Goal: Task Accomplishment & Management: Complete application form

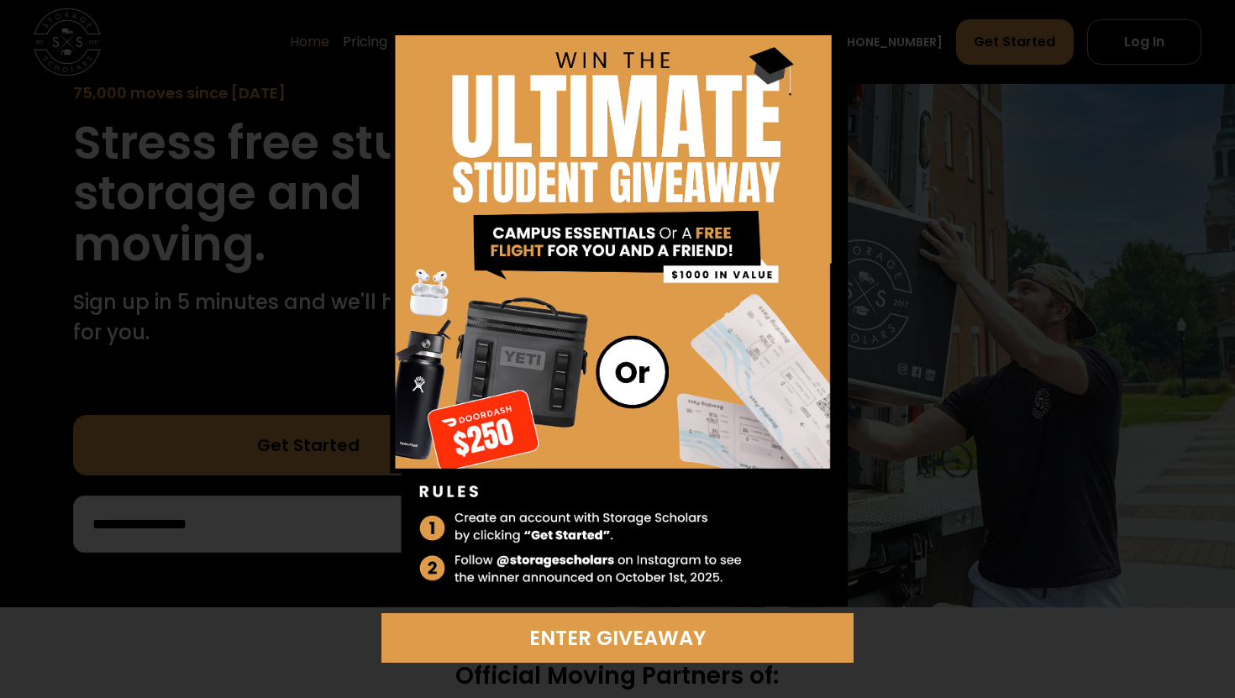
scroll to position [235, 0]
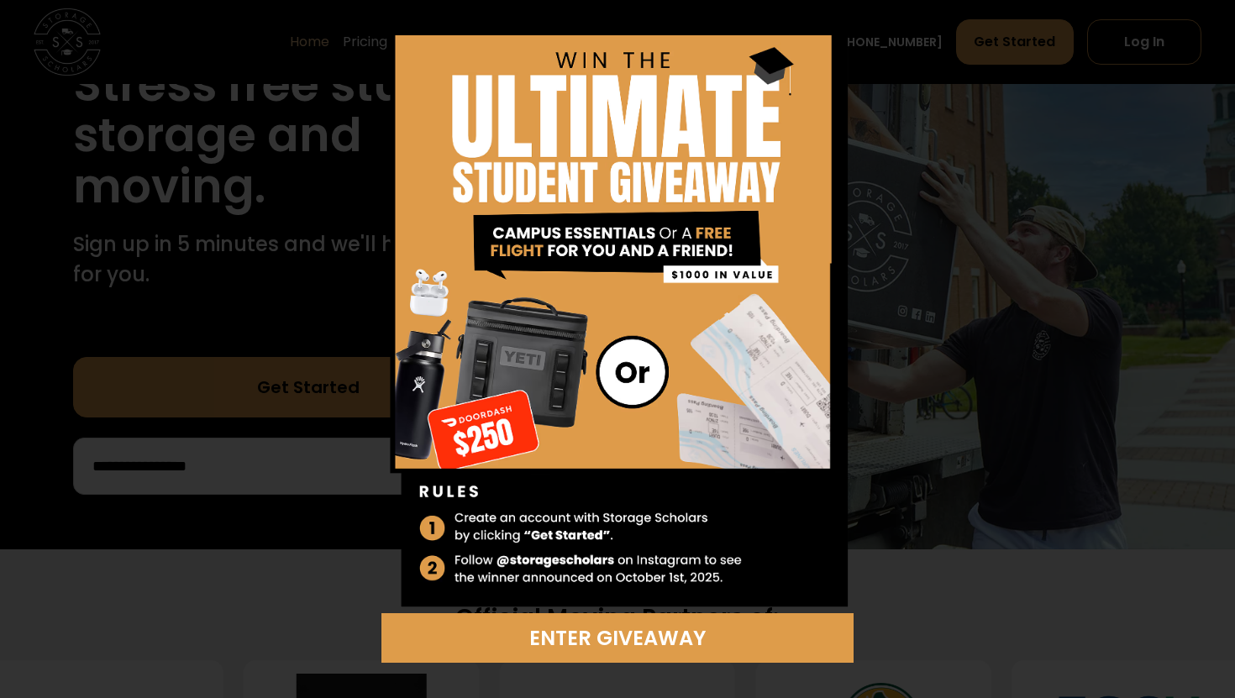
click at [931, 156] on div "Enter Giveaway" at bounding box center [617, 349] width 1235 height 698
click at [937, 50] on div "Enter Giveaway" at bounding box center [617, 349] width 1235 height 698
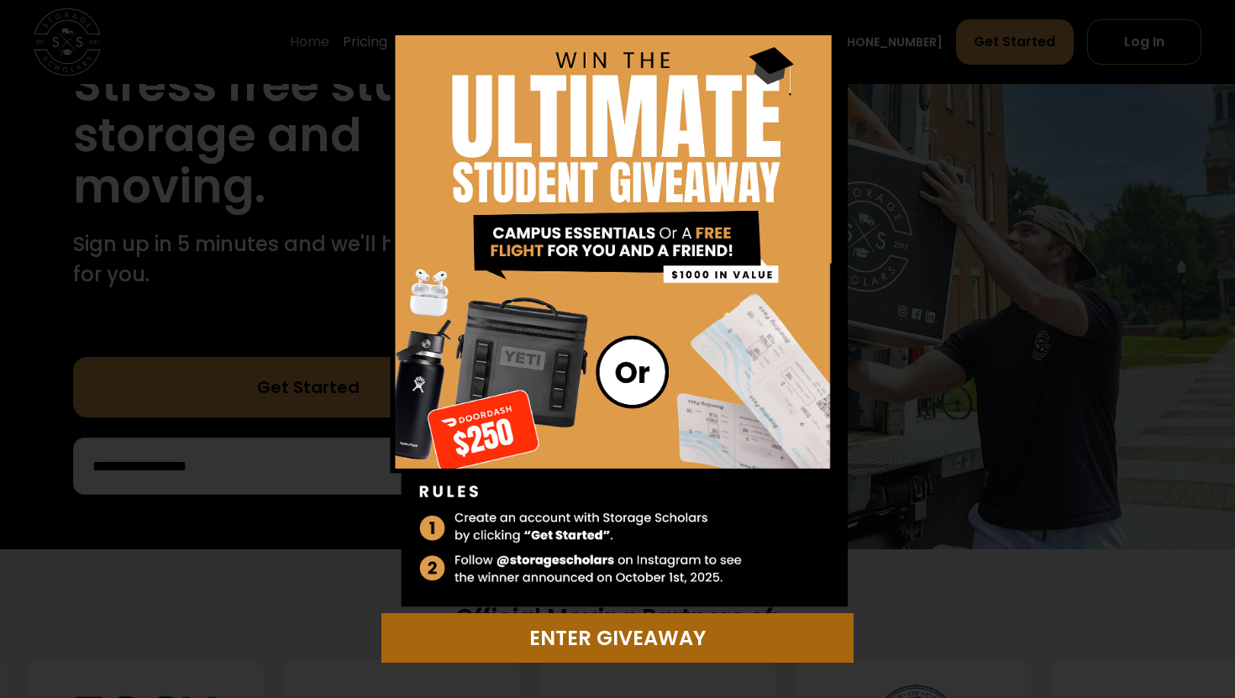
click at [549, 637] on div "Enter Giveaway" at bounding box center [616, 638] width 451 height 30
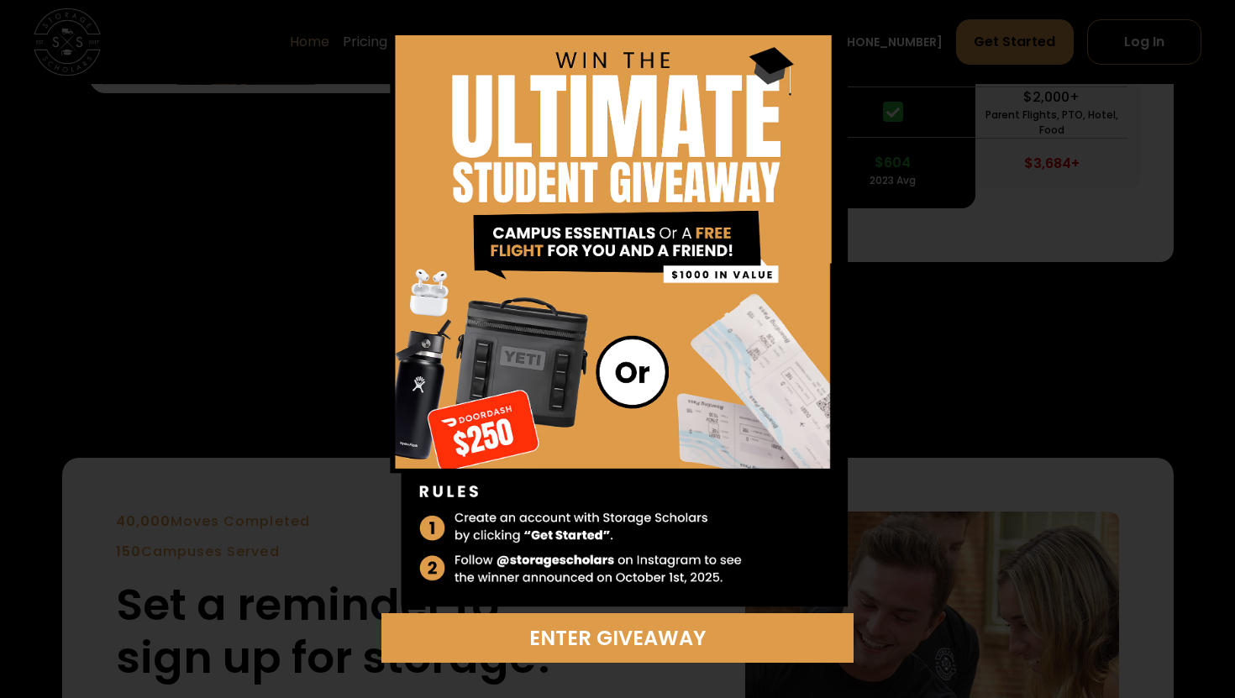
scroll to position [3659, 0]
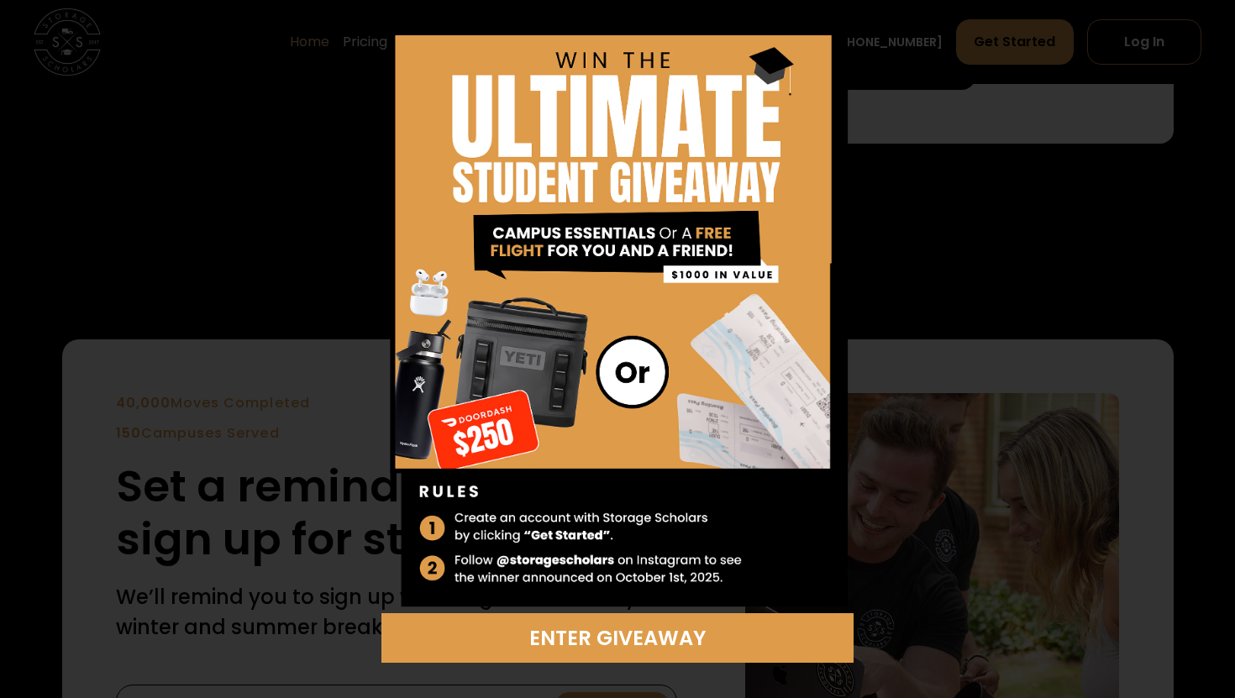
click at [829, 20] on div "Enter Giveaway" at bounding box center [617, 349] width 1235 height 698
click at [826, 24] on div "Enter Giveaway" at bounding box center [617, 349] width 1235 height 698
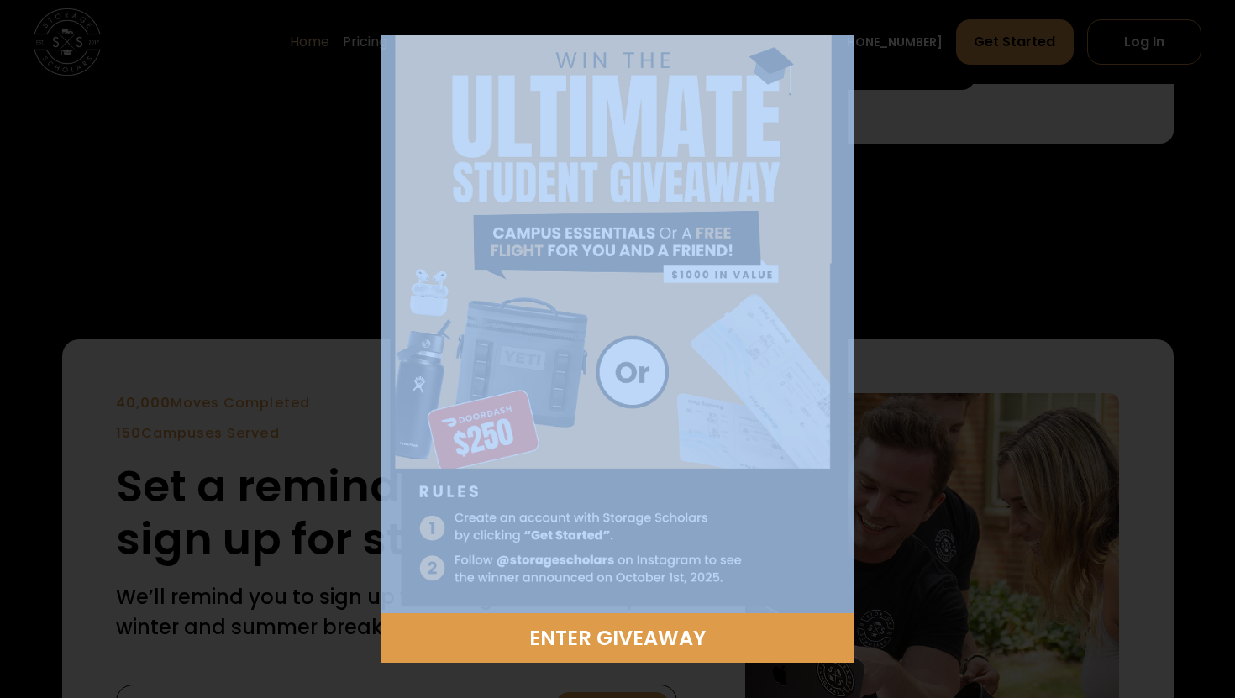
click at [826, 24] on div "Enter Giveaway" at bounding box center [617, 349] width 1235 height 698
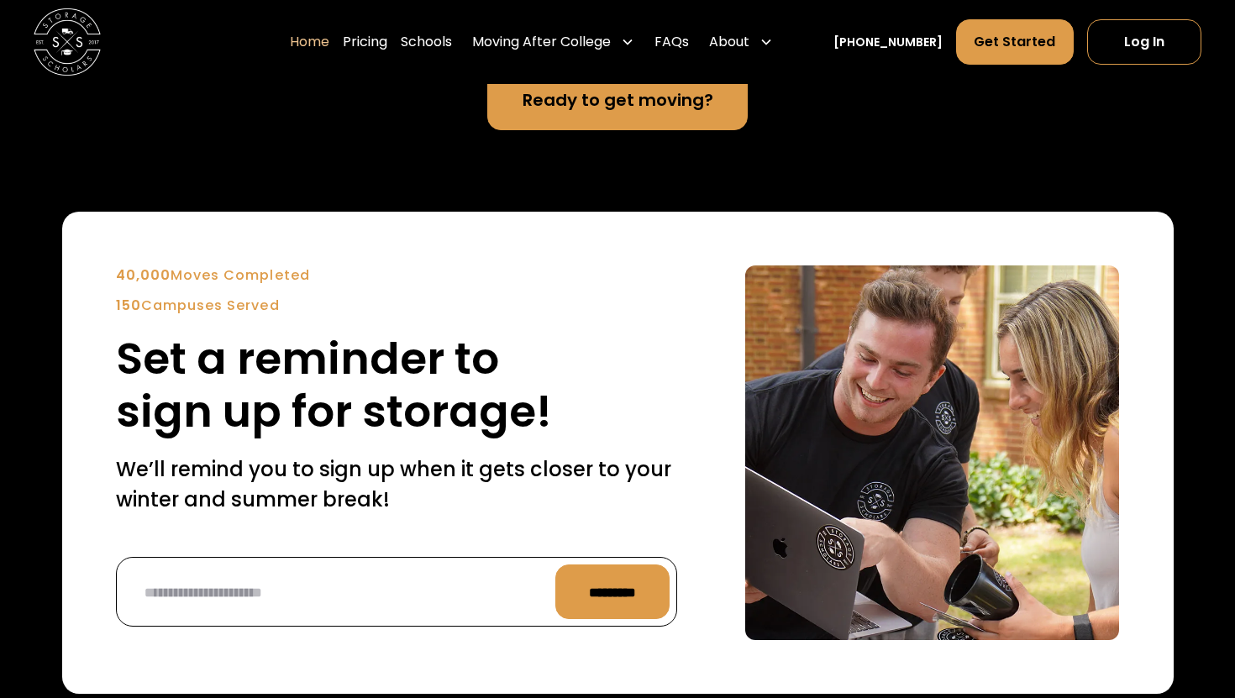
scroll to position [3788, 0]
